Goal: Task Accomplishment & Management: Use online tool/utility

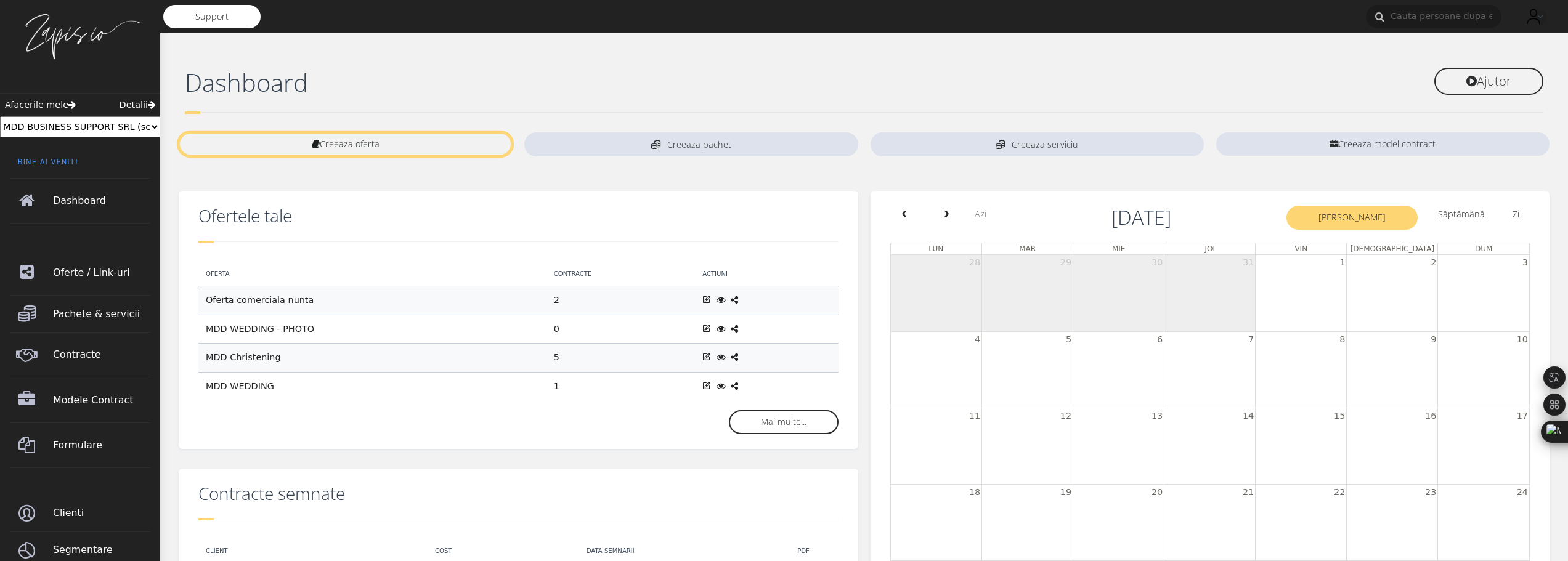
click at [390, 139] on link "Creeaza oferta" at bounding box center [345, 144] width 333 height 23
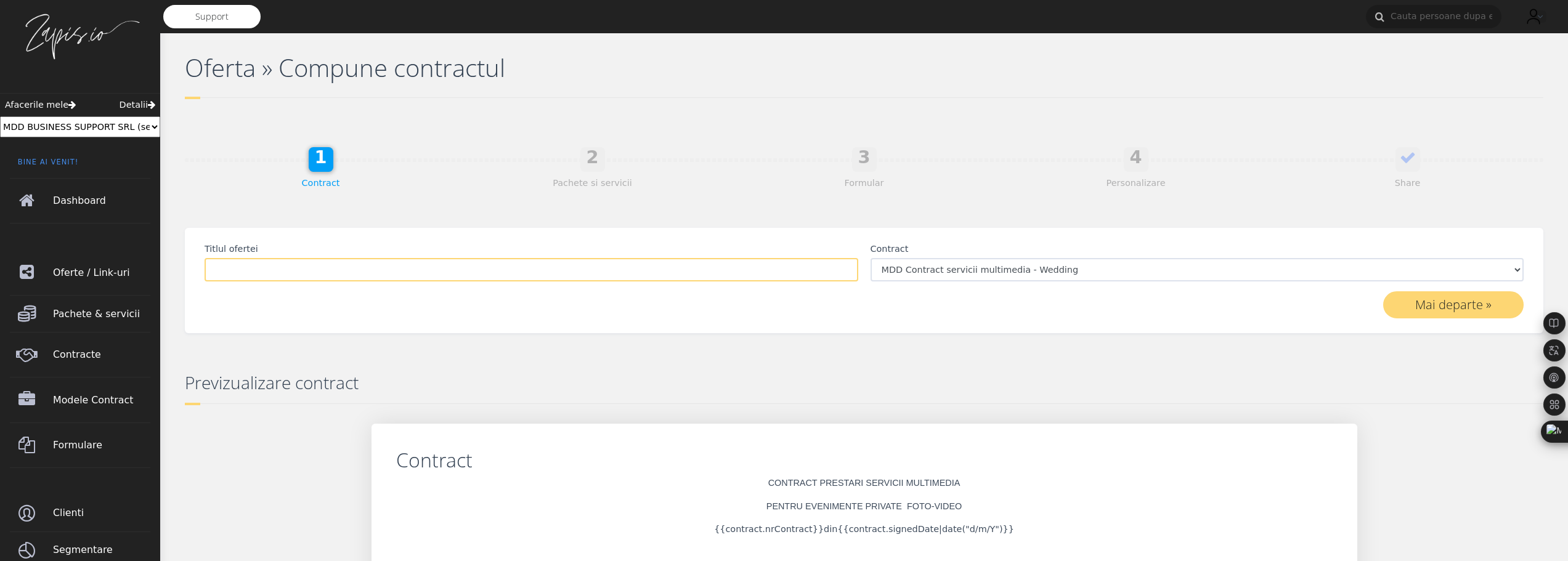
click at [548, 271] on input "Titlul ofertei" at bounding box center [531, 270] width 654 height 23
type input "MDD CIVIL WEDDING"
click at [1017, 272] on select "MDD Contract servicii multimedia - Wedding Anexa GDPR la Contractul de Prestari…" at bounding box center [1198, 270] width 654 height 23
click at [997, 181] on link "3 Formular" at bounding box center [865, 184] width 272 height 23
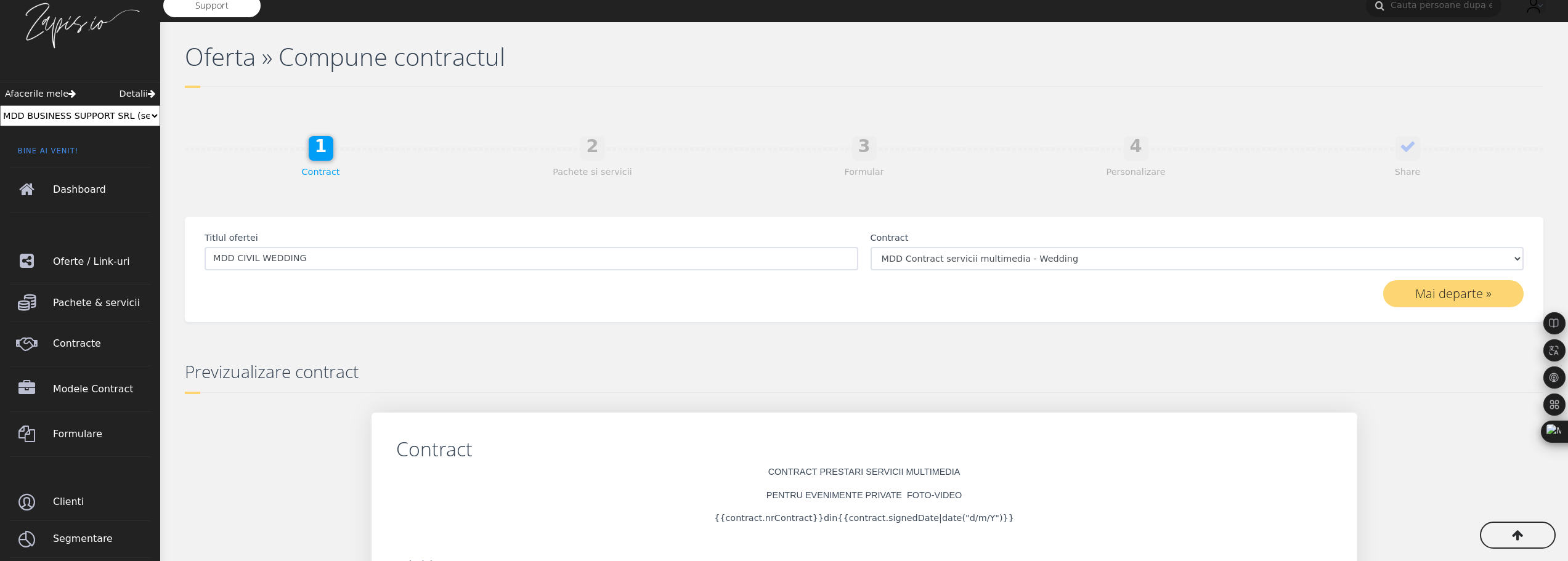
scroll to position [2, 0]
